Goal: Check status

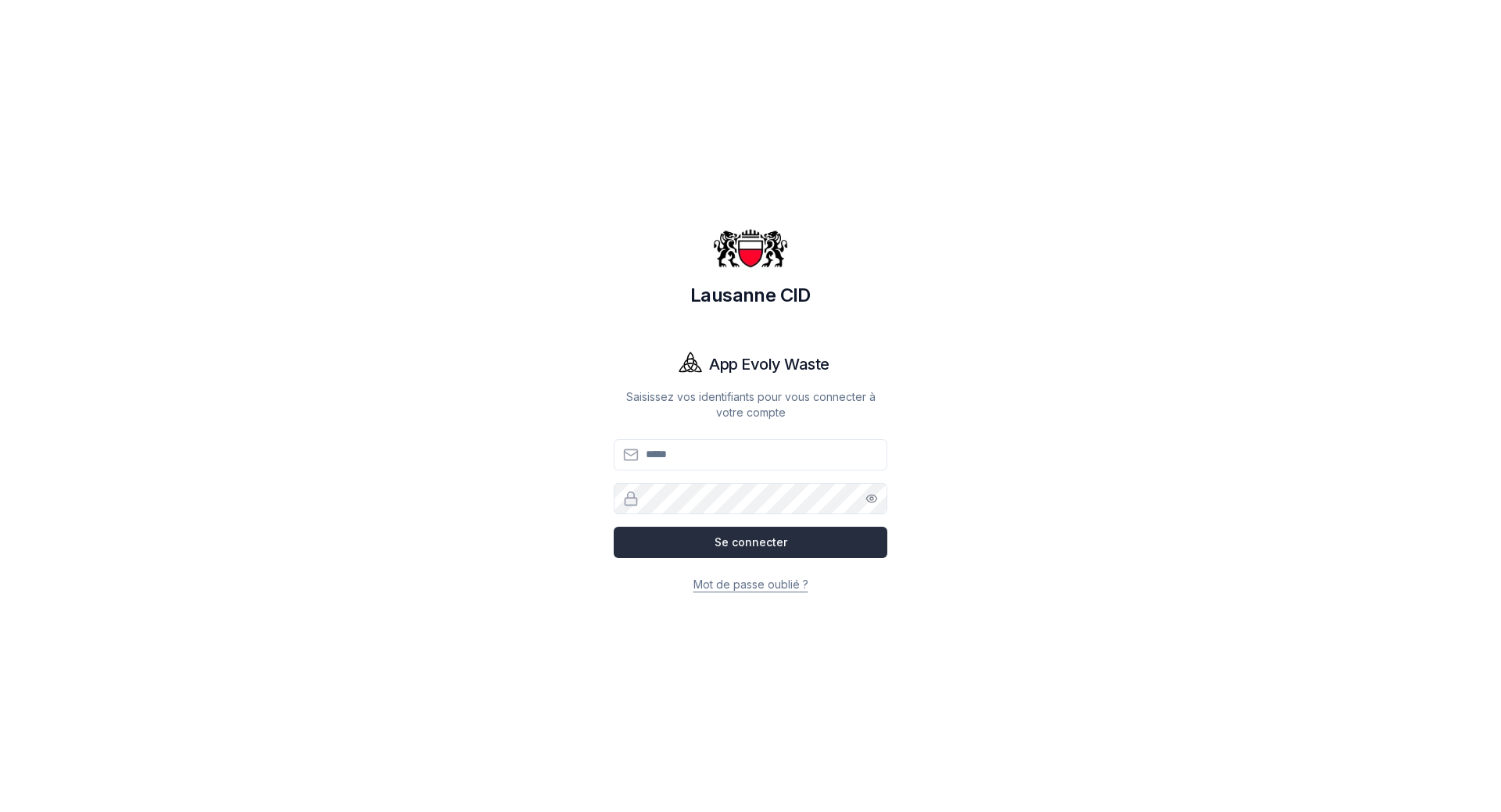
type input "**********"
click at [758, 545] on button "Se connecter" at bounding box center [751, 543] width 274 height 31
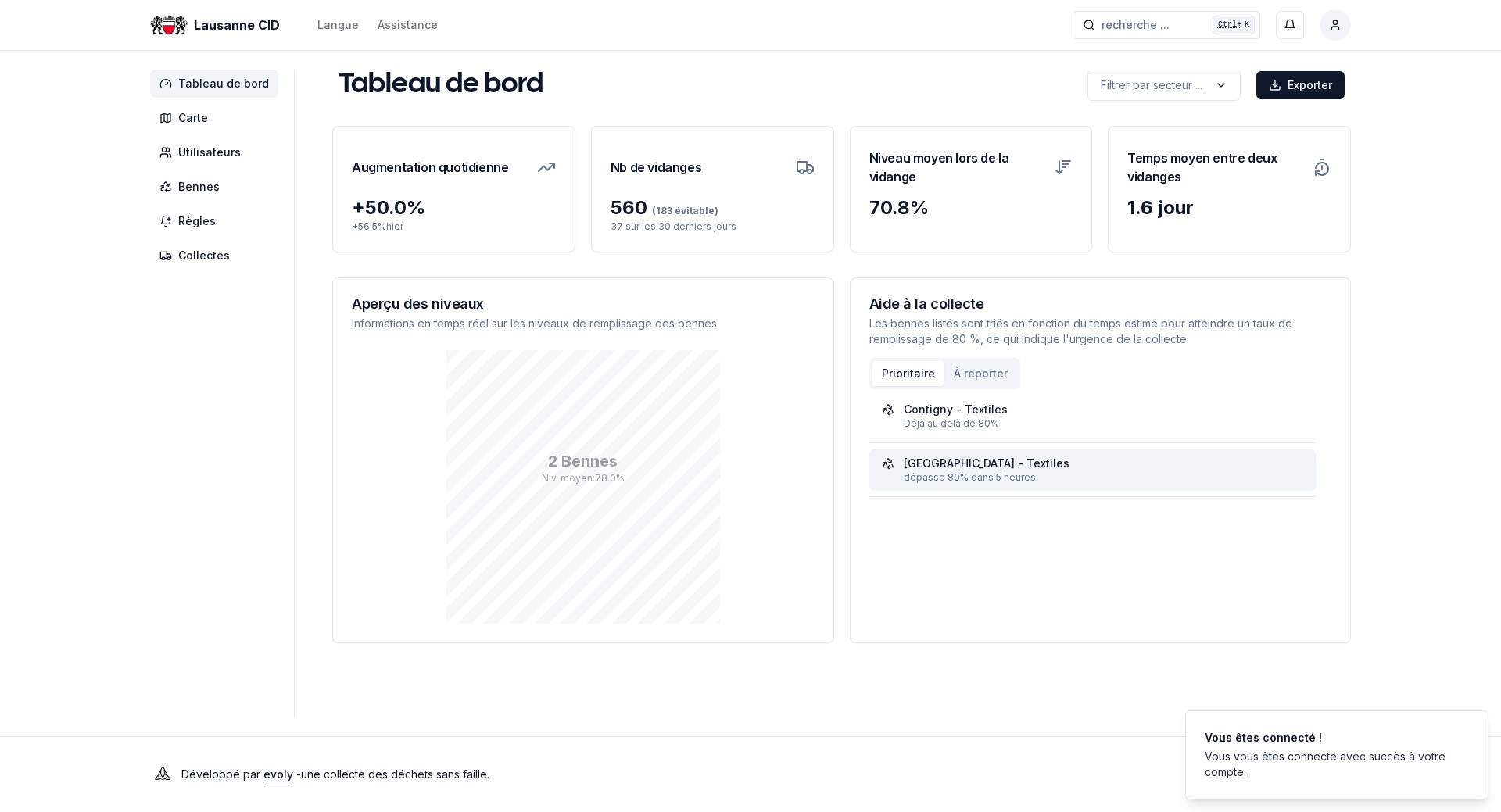
click at [945, 475] on div "dépasse 80% dans 5 heures" at bounding box center [1103, 477] width 400 height 12
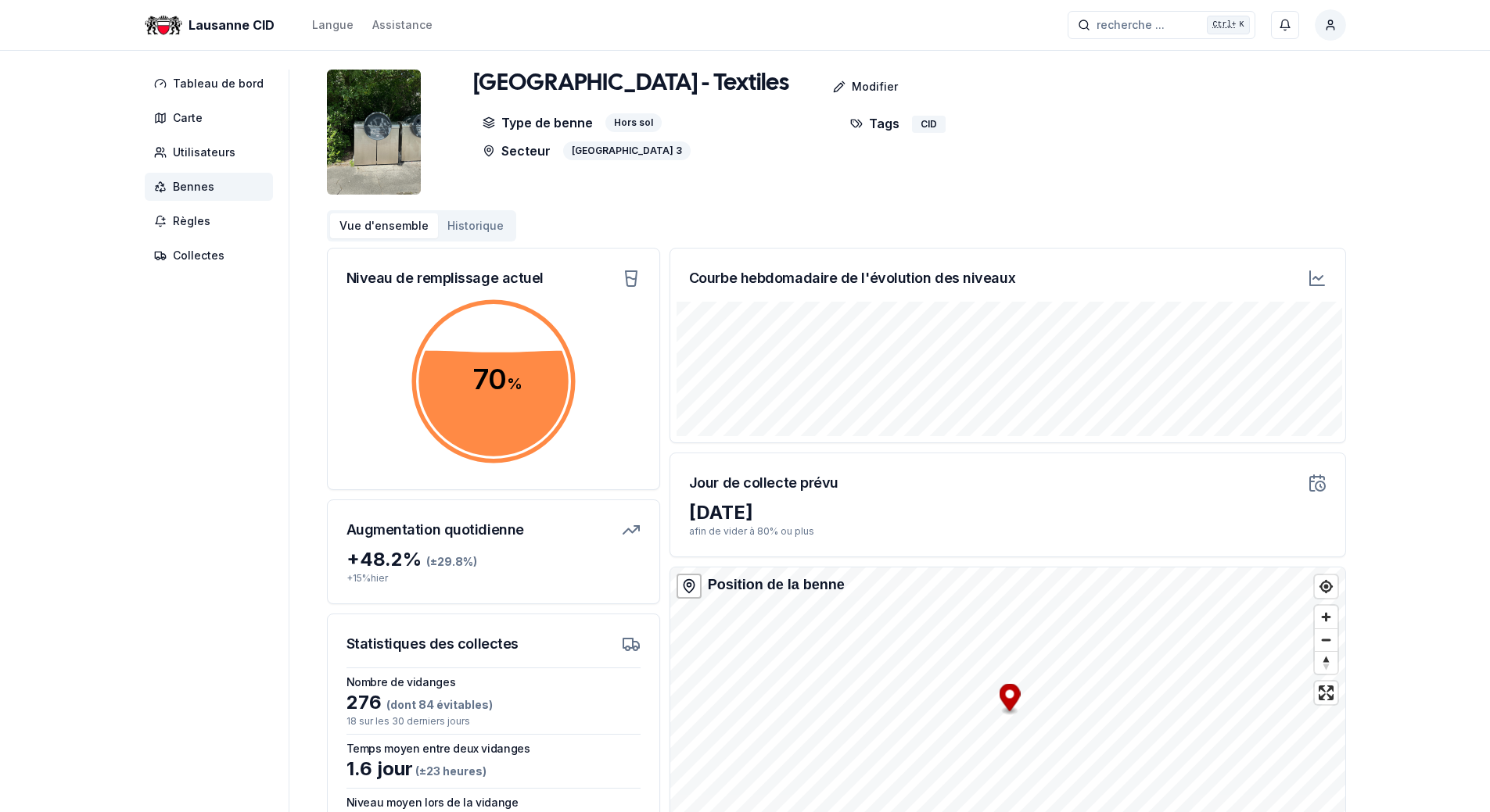
scroll to position [78, 0]
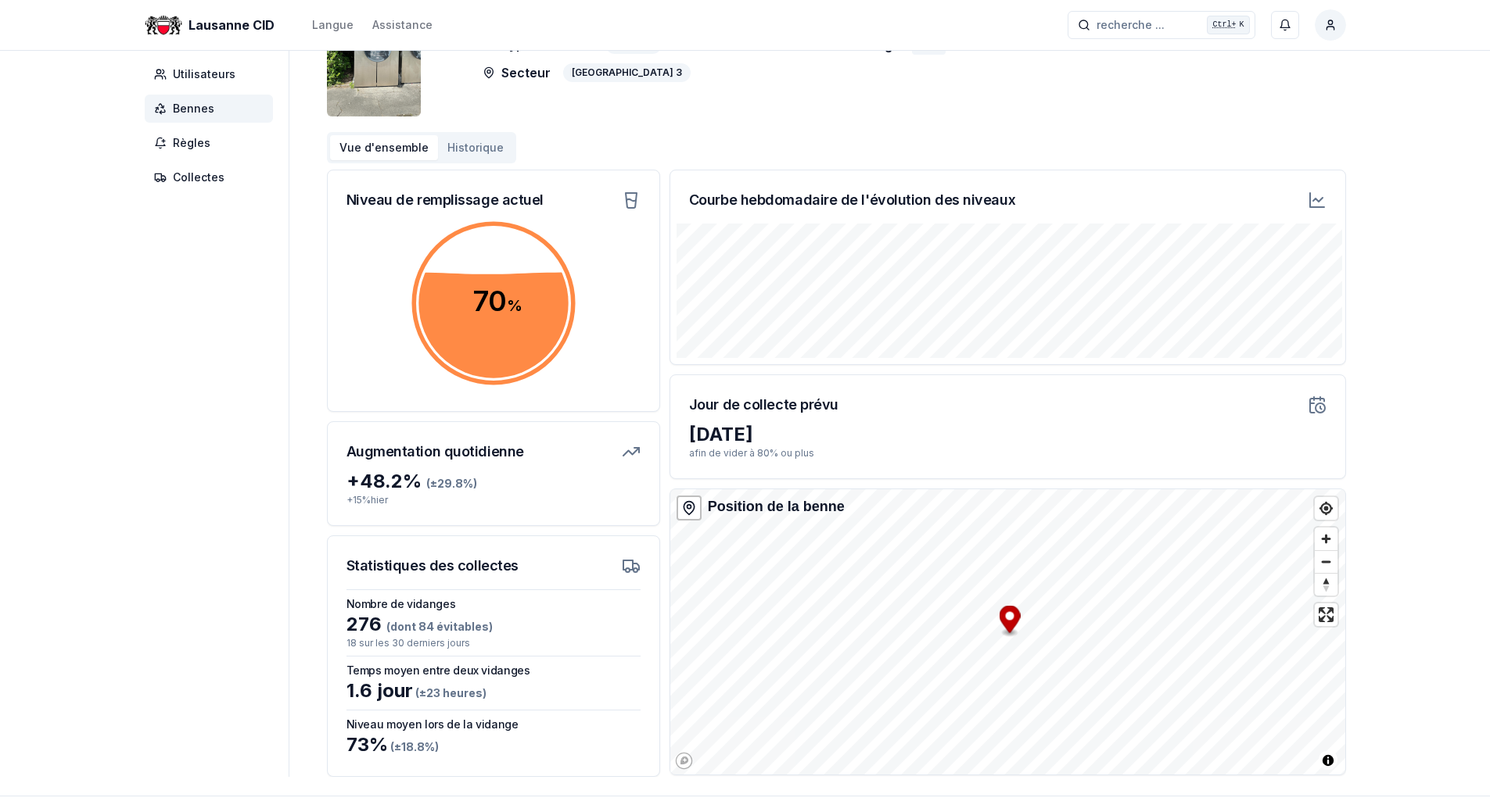
click at [1320, 201] on icon at bounding box center [1317, 200] width 19 height 19
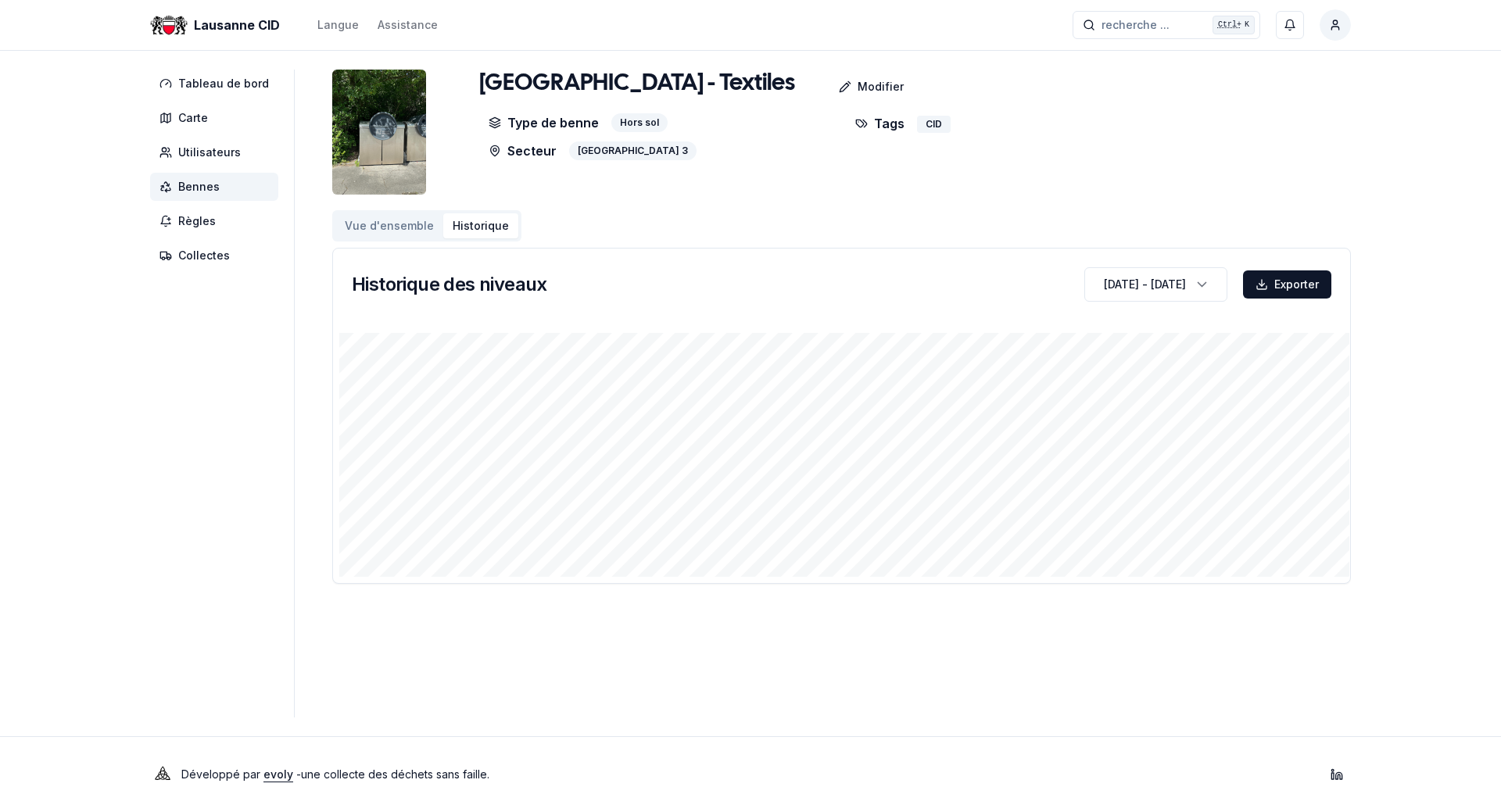
click at [1107, 201] on div "Parc de la Rouvraie - Textiles Modifier Type de benne Hors sol Secteur Lausanne…" at bounding box center [842, 326] width 1019 height 514
